Goal: Task Accomplishment & Management: Complete application form

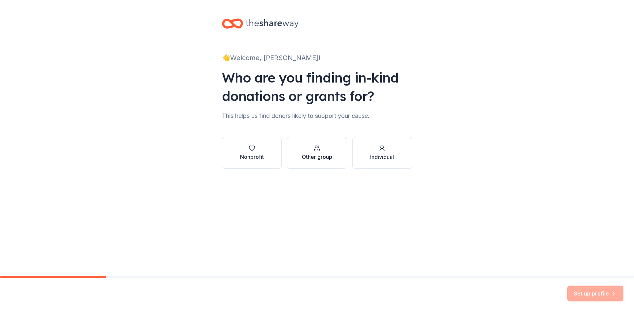
click at [321, 155] on div "Other group" at bounding box center [317, 157] width 30 height 8
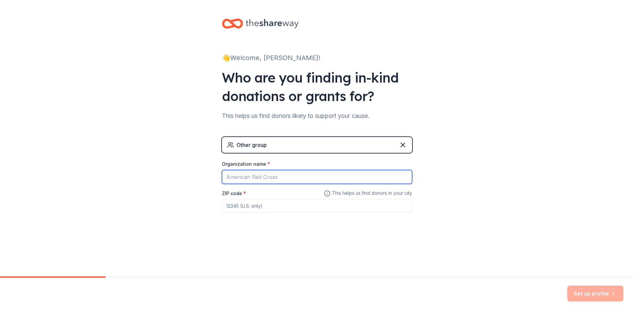
click at [271, 174] on input "Organization name *" at bounding box center [317, 177] width 190 height 14
type input "DLSFJKL"
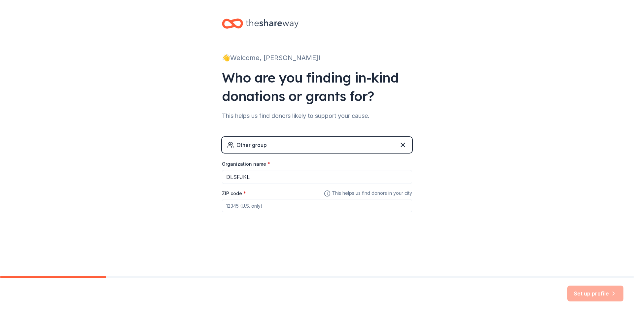
click at [228, 206] on input "ZIP code *" at bounding box center [317, 205] width 190 height 13
click at [338, 207] on input "32626" at bounding box center [317, 205] width 190 height 13
type input "32626"
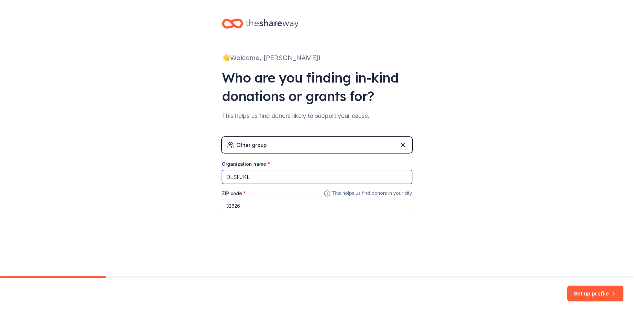
drag, startPoint x: 262, startPoint y: 177, endPoint x: 194, endPoint y: 183, distance: 68.7
click at [194, 183] on div "👋 Welcome, [PERSON_NAME]! Who are you finding in-kind donations or grants for? …" at bounding box center [317, 128] width 634 height 257
click at [332, 139] on div "Other group" at bounding box center [317, 145] width 190 height 16
click at [278, 177] on input "NBNBHMNBMB," at bounding box center [317, 177] width 190 height 14
type input "NBNBHMNBMB"
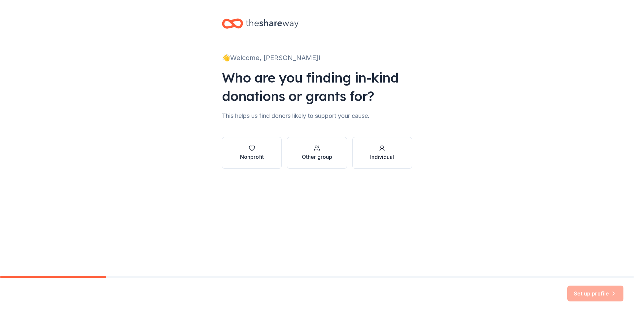
click at [388, 155] on div "Individual" at bounding box center [382, 157] width 24 height 8
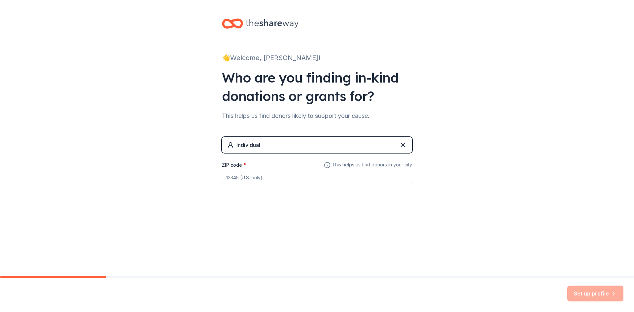
click at [262, 177] on input "ZIP code *" at bounding box center [317, 177] width 190 height 13
type input "32626"
click at [594, 291] on button "Set up profile" at bounding box center [596, 294] width 56 height 16
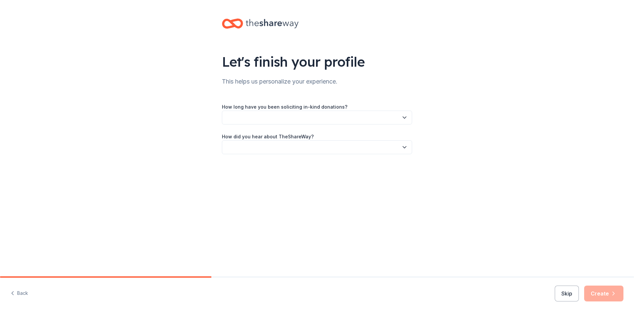
click at [245, 122] on button "button" at bounding box center [317, 118] width 190 height 14
click at [237, 149] on div "1 to 2 years" at bounding box center [241, 149] width 25 height 8
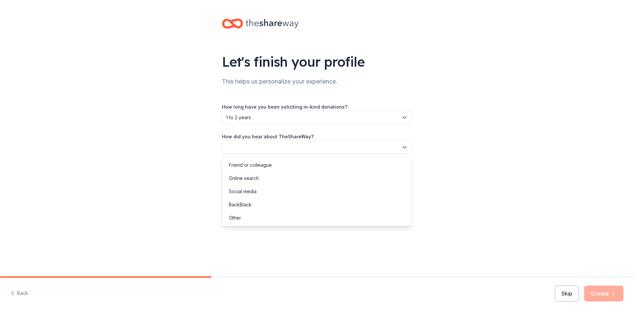
click at [253, 145] on button "button" at bounding box center [317, 147] width 190 height 14
click at [250, 178] on div "Online search" at bounding box center [244, 178] width 30 height 8
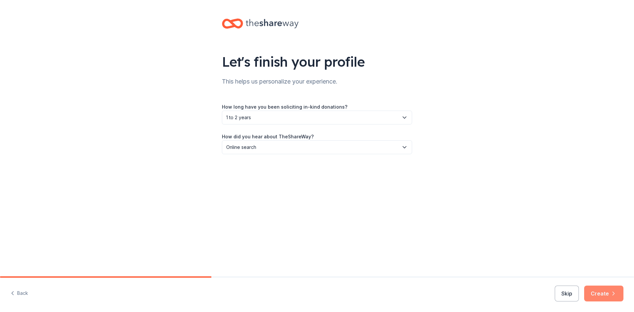
click at [604, 297] on button "Create" at bounding box center [604, 294] width 39 height 16
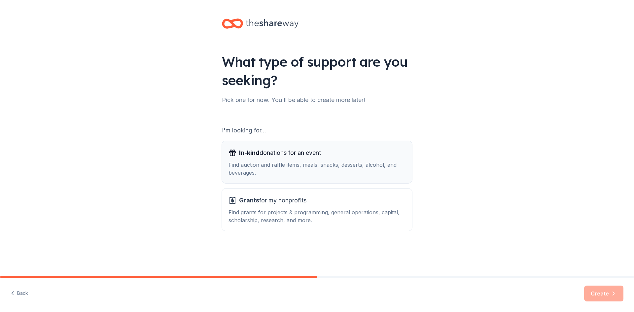
click at [271, 169] on div "Find auction and raffle items, meals, snacks, desserts, alcohol, and beverages." at bounding box center [317, 169] width 177 height 16
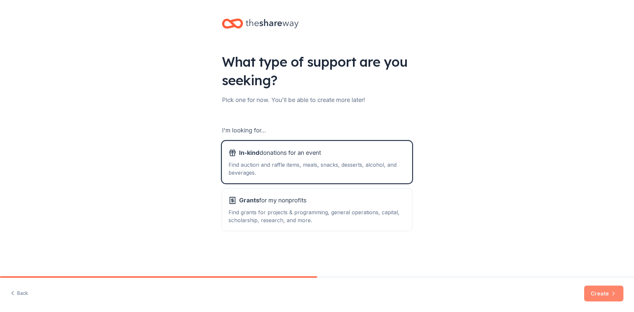
click at [613, 299] on button "Create" at bounding box center [604, 294] width 39 height 16
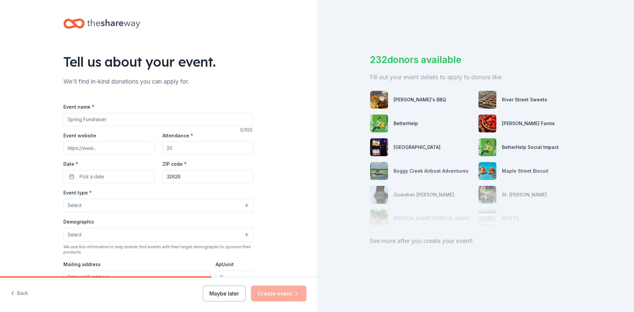
drag, startPoint x: 228, startPoint y: 298, endPoint x: 368, endPoint y: 122, distance: 224.3
click at [256, 264] on div "Tell us about your event. We'll find in-kind donations you can apply for. Event…" at bounding box center [158, 156] width 317 height 312
click at [14, 294] on icon "button" at bounding box center [12, 293] width 7 height 7
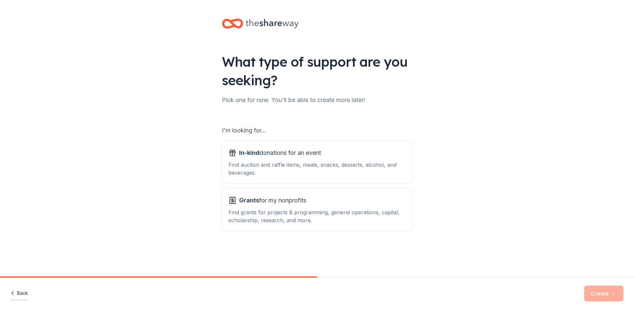
click at [15, 295] on icon "button" at bounding box center [12, 293] width 7 height 7
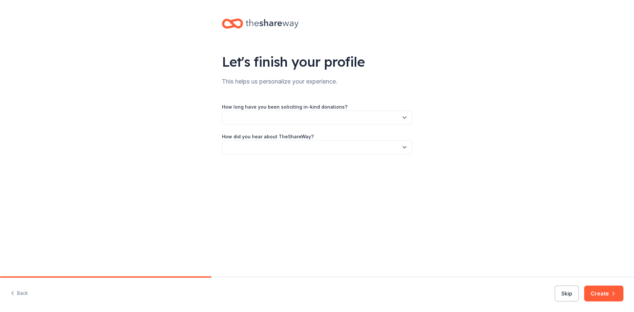
click at [16, 295] on icon "button" at bounding box center [12, 293] width 7 height 7
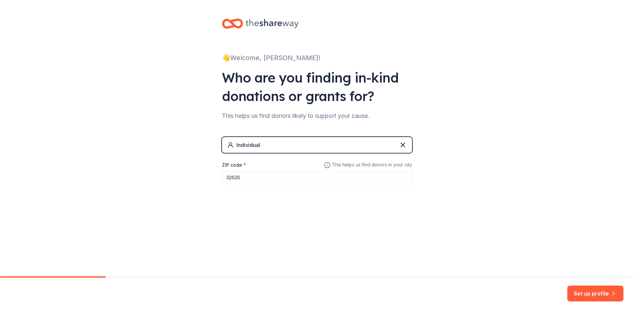
click at [16, 295] on div "Set up profile" at bounding box center [317, 295] width 634 height 34
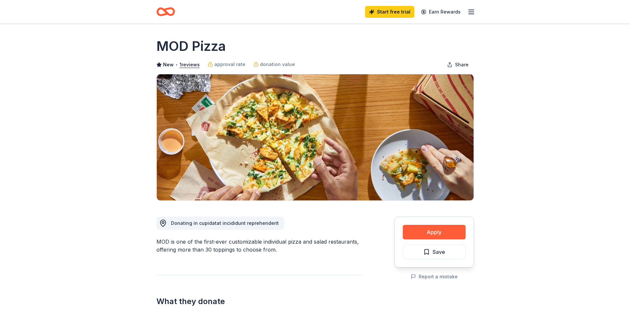
click at [470, 9] on icon "button" at bounding box center [471, 12] width 8 height 8
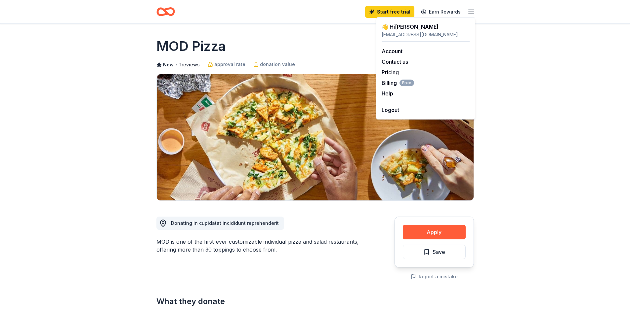
drag, startPoint x: 551, startPoint y: 168, endPoint x: 534, endPoint y: 161, distance: 17.6
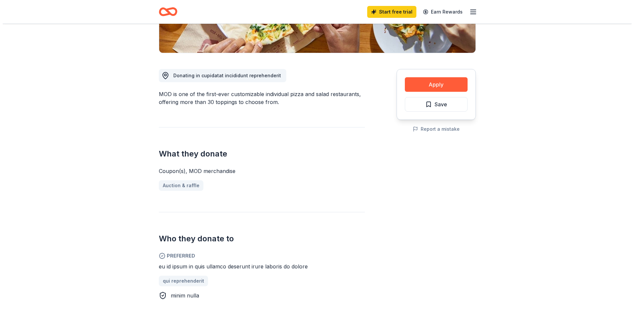
scroll to position [165, 0]
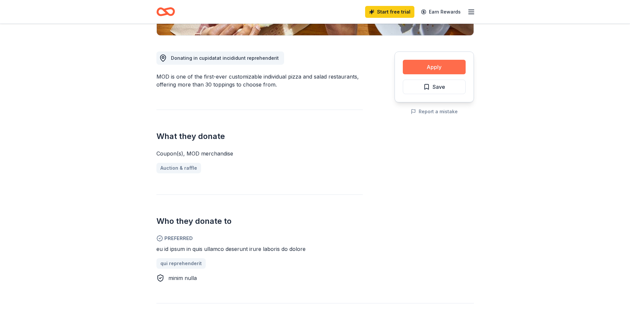
click at [426, 69] on button "Apply" at bounding box center [434, 67] width 63 height 15
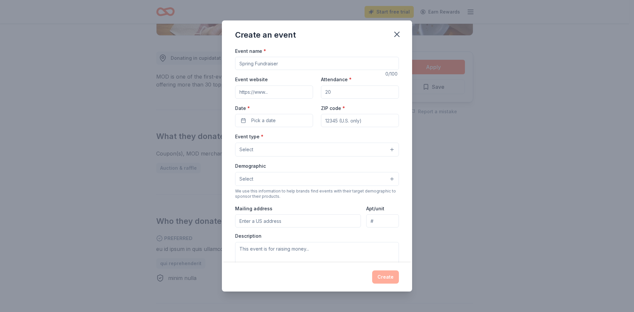
click at [252, 67] on input "Event name *" at bounding box center [317, 63] width 164 height 13
